Goal: Information Seeking & Learning: Find specific fact

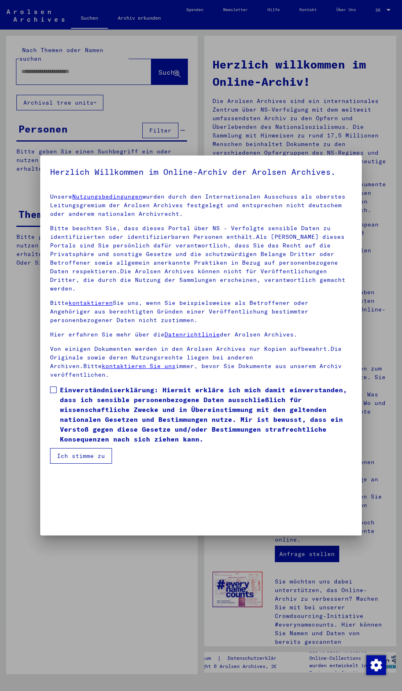
click at [69, 385] on span "Einverständniserklärung: Hiermit erkläre ich mich damit einverstanden, dass ich…" at bounding box center [206, 414] width 292 height 59
click at [109, 448] on button "Ich stimme zu" at bounding box center [81, 456] width 62 height 16
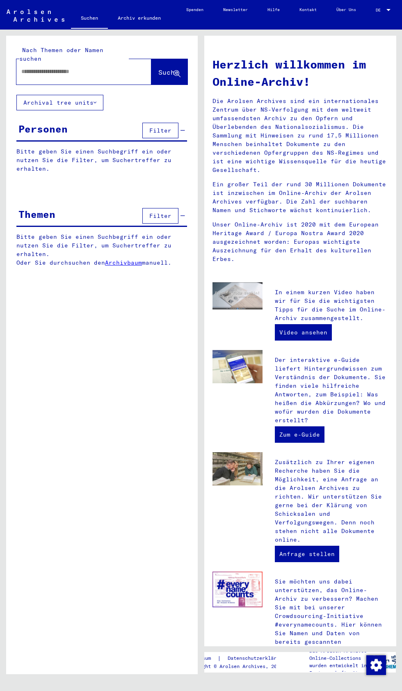
click at [65, 67] on input "text" at bounding box center [73, 71] width 105 height 9
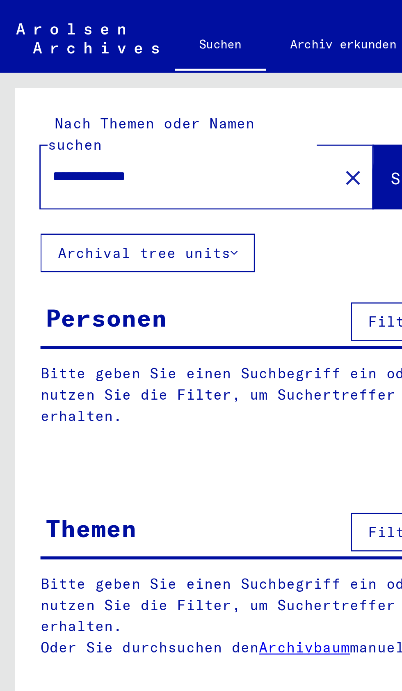
type input "**********"
click at [161, 68] on span "Suche" at bounding box center [168, 72] width 21 height 8
click at [158, 69] on span "Suche" at bounding box center [169, 73] width 22 height 9
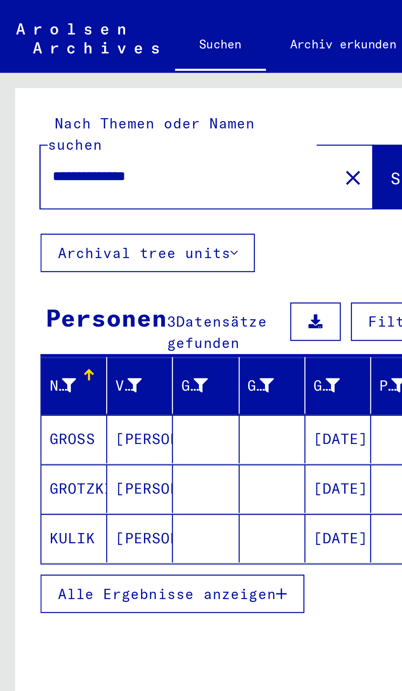
scroll to position [0, 1]
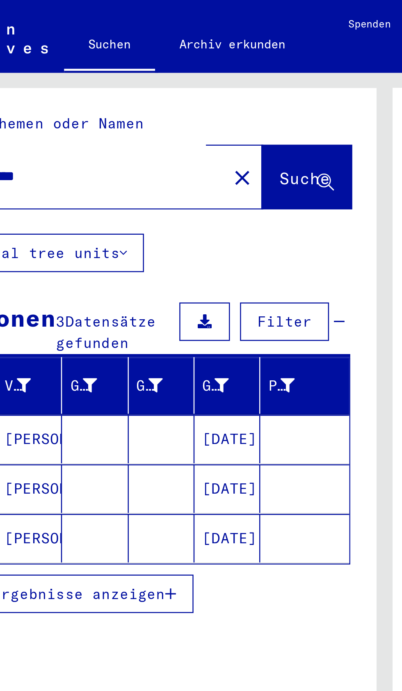
click at [141, 172] on mat-cell "[DATE]" at bounding box center [137, 178] width 27 height 20
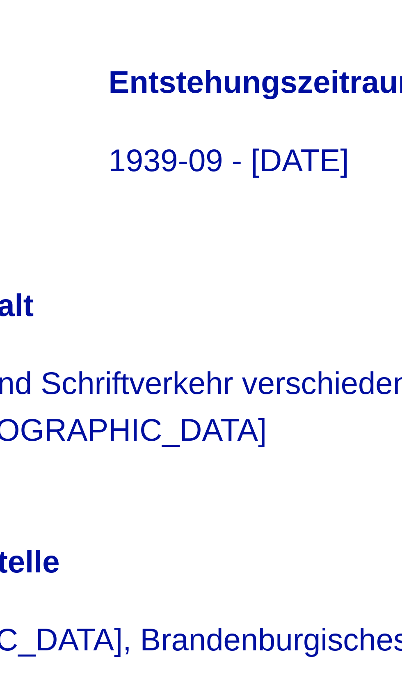
scroll to position [0, 0]
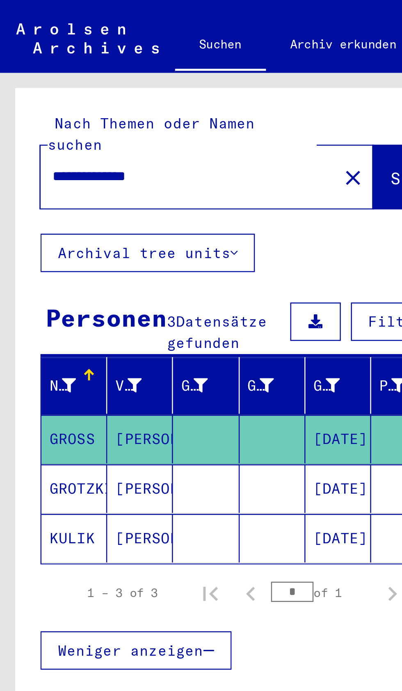
click at [91, 189] on mat-cell at bounding box center [83, 198] width 27 height 20
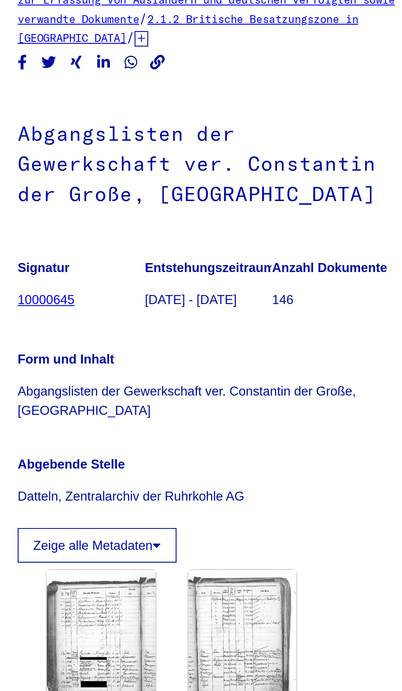
scroll to position [82, 0]
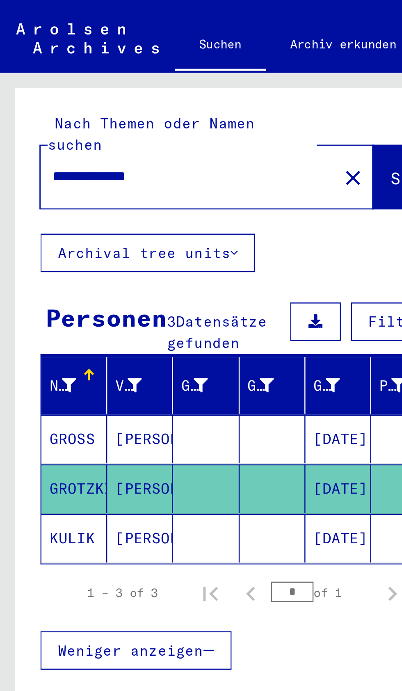
scroll to position [46, 0]
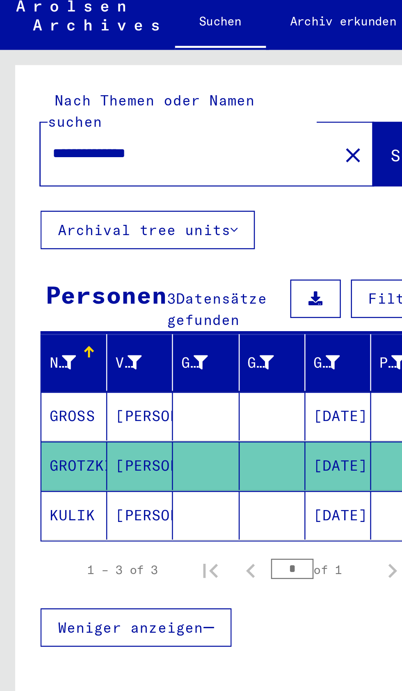
click at [98, 308] on div "1 Datensätze gefunden" at bounding box center [85, 316] width 60 height 17
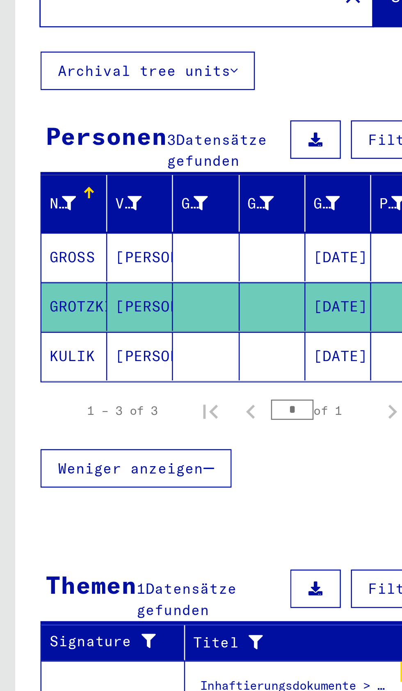
click at [127, 361] on div "'SS-Division [PERSON_NAME]' / Wehrmacht: Erfassung, Untersuchungen und Überstel…" at bounding box center [119, 365] width 77 height 9
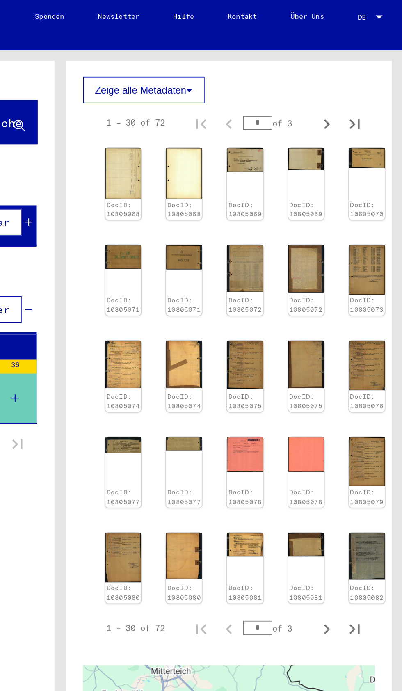
scroll to position [583, 0]
